Goal: Check status

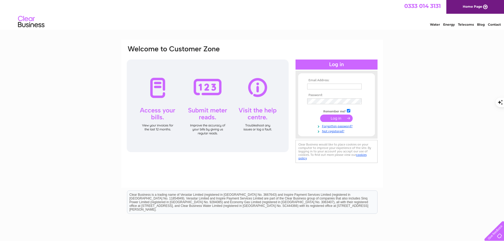
type input "feidu85@gmail.com"
click at [332, 118] on input "submit" at bounding box center [336, 118] width 33 height 7
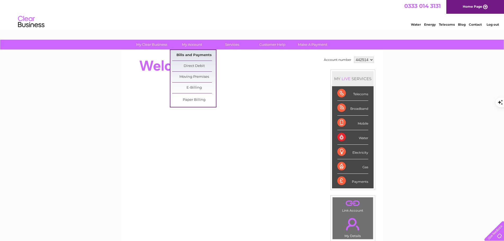
click at [191, 54] on link "Bills and Payments" at bounding box center [194, 55] width 44 height 11
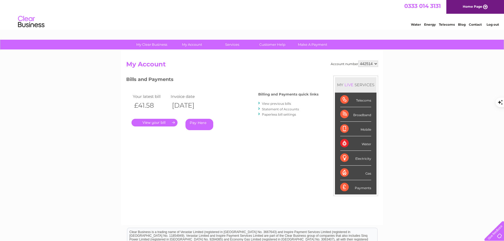
click at [281, 104] on link "View previous bills" at bounding box center [276, 104] width 29 height 4
